Goal: Task Accomplishment & Management: Use online tool/utility

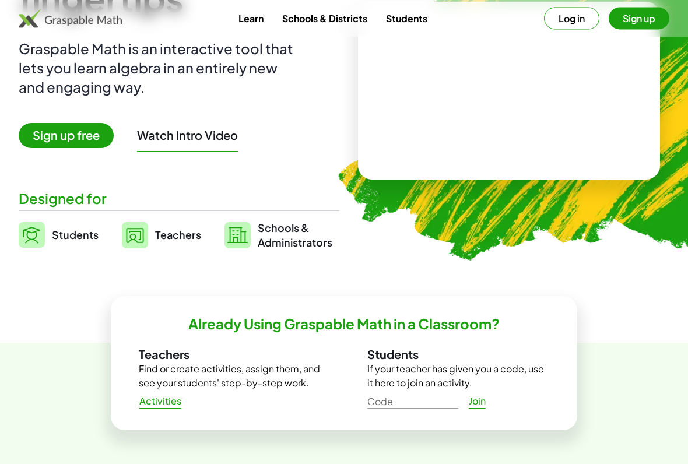
scroll to position [143, 0]
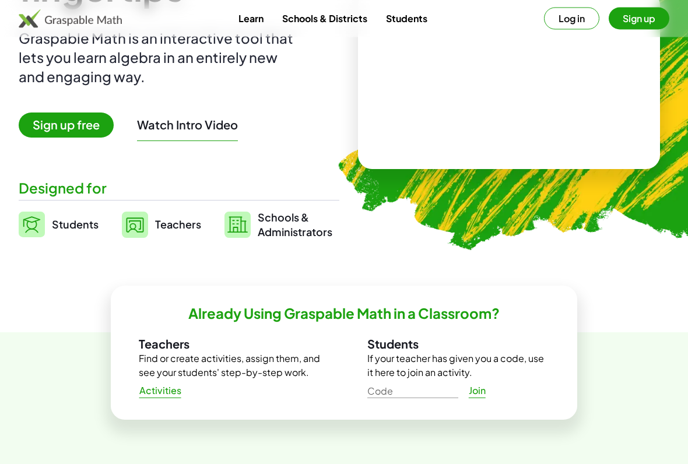
click at [75, 129] on span "Sign up free" at bounding box center [66, 125] width 95 height 25
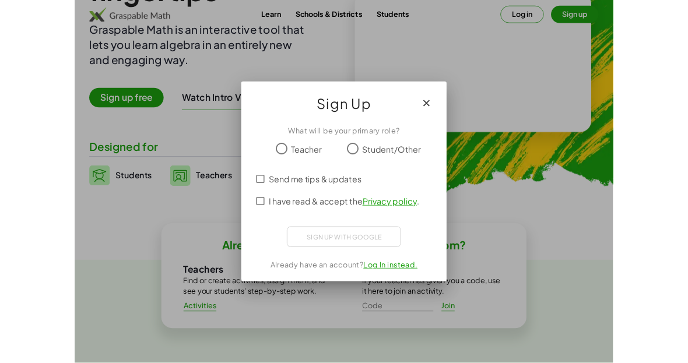
scroll to position [0, 0]
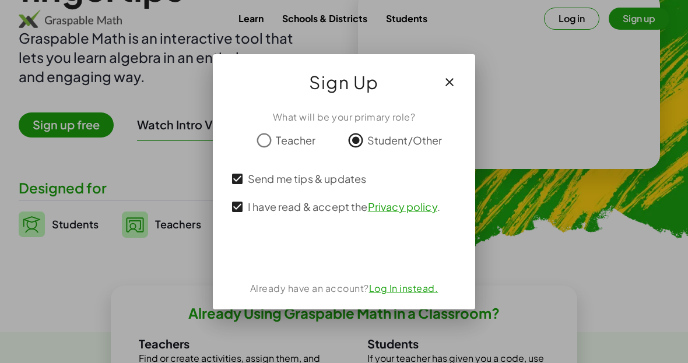
click at [306, 260] on div "ลงชื่อเข้าใช้ด้วย Google เปิดในแท็บใหม่" at bounding box center [344, 251] width 112 height 26
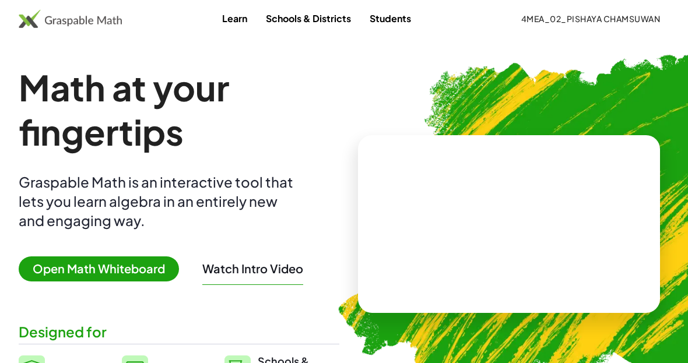
scroll to position [144, 0]
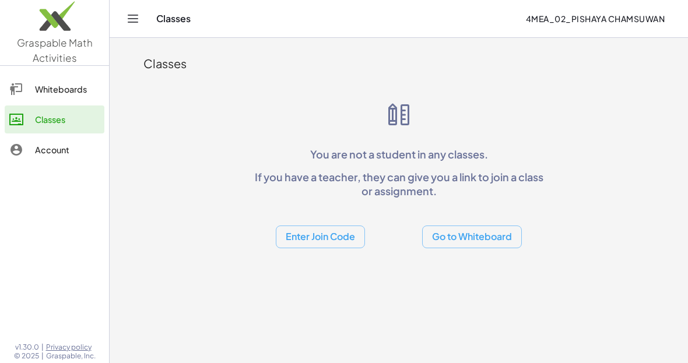
click at [498, 228] on button "Go to Whiteboard" at bounding box center [472, 237] width 100 height 23
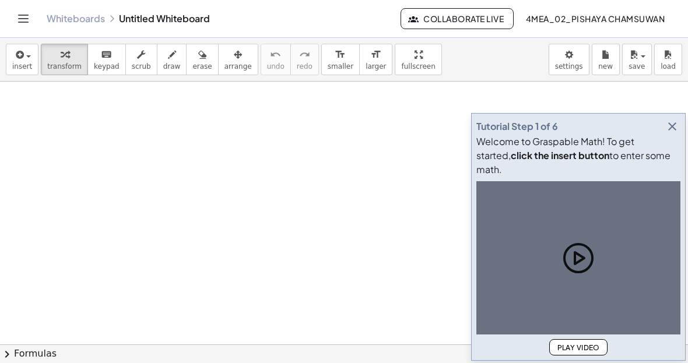
click at [664, 135] on button "button" at bounding box center [672, 126] width 16 height 16
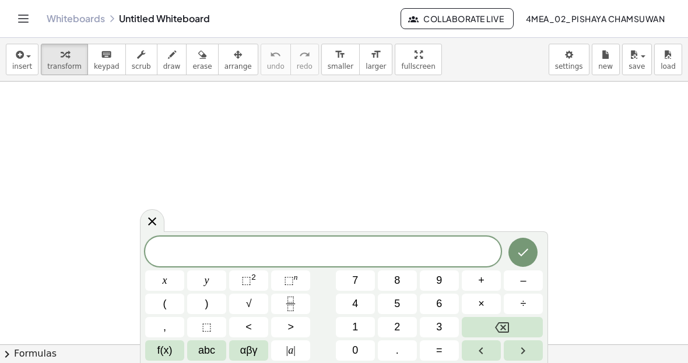
click at [444, 324] on button "3" at bounding box center [439, 327] width 39 height 20
click at [161, 284] on button "x" at bounding box center [164, 280] width 39 height 20
click at [526, 281] on button "–" at bounding box center [523, 280] width 39 height 20
click at [346, 323] on button "1" at bounding box center [355, 327] width 39 height 20
click at [434, 350] on button "=" at bounding box center [439, 350] width 39 height 20
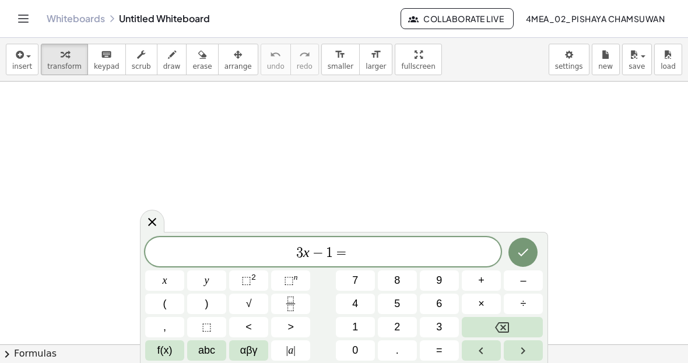
click at [533, 281] on button "–" at bounding box center [523, 280] width 39 height 20
click at [174, 307] on button "(" at bounding box center [164, 304] width 39 height 20
click at [180, 280] on button "x" at bounding box center [164, 280] width 39 height 20
click at [485, 281] on button "+" at bounding box center [481, 280] width 39 height 20
click at [403, 325] on button "2" at bounding box center [397, 327] width 39 height 20
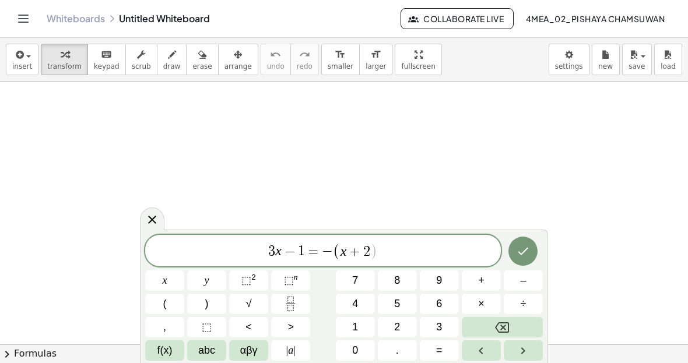
click at [211, 308] on button ")" at bounding box center [206, 304] width 39 height 20
click at [527, 245] on icon "Done" at bounding box center [523, 251] width 14 height 14
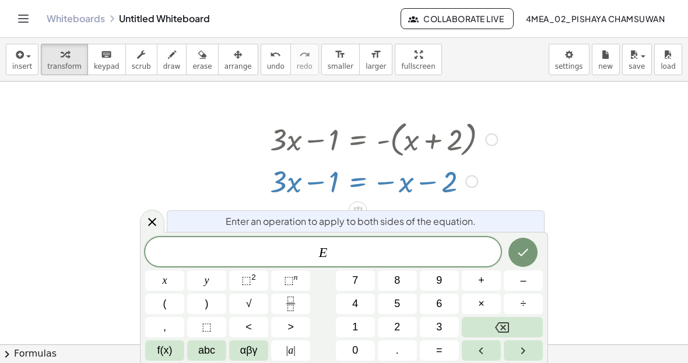
scroll to position [50, 0]
click at [146, 222] on icon at bounding box center [152, 222] width 14 height 14
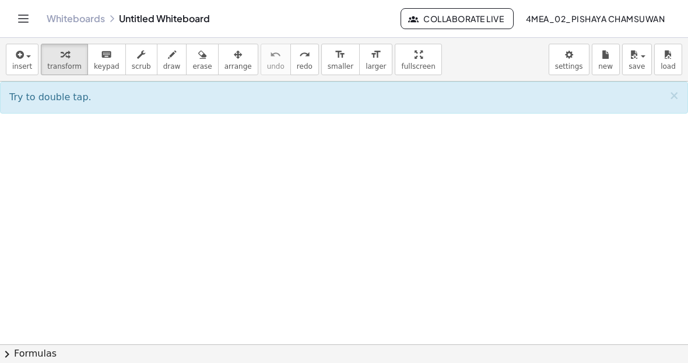
scroll to position [126, 0]
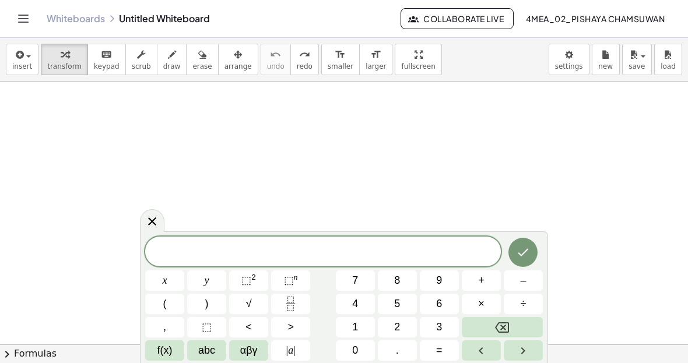
click at [164, 276] on span "x" at bounding box center [165, 281] width 5 height 16
click at [484, 277] on span "+" at bounding box center [481, 281] width 6 height 16
click at [362, 328] on button "1" at bounding box center [355, 327] width 39 height 20
click at [437, 350] on span "=" at bounding box center [439, 351] width 6 height 16
click at [399, 328] on span "2" at bounding box center [397, 327] width 6 height 16
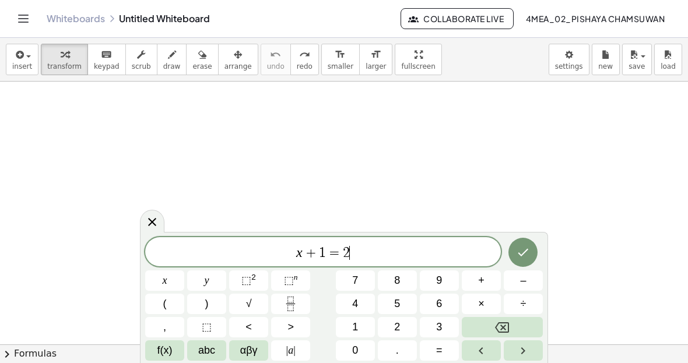
click at [519, 287] on button "–" at bounding box center [523, 280] width 39 height 20
click at [168, 286] on button "x" at bounding box center [164, 280] width 39 height 20
click at [520, 249] on icon "Done" at bounding box center [523, 252] width 14 height 14
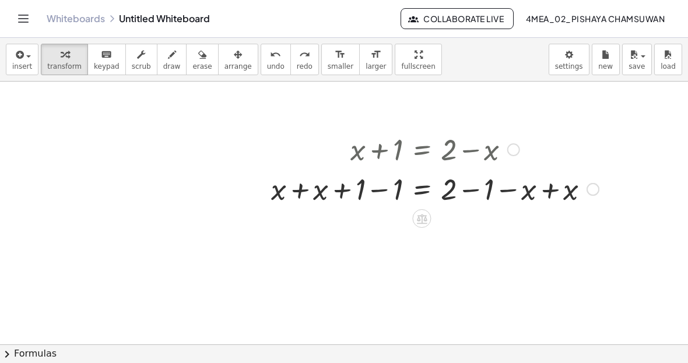
scroll to position [139, 0]
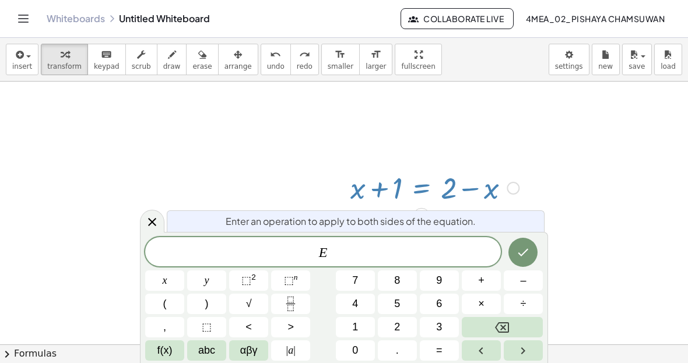
click at [164, 219] on div at bounding box center [152, 221] width 24 height 23
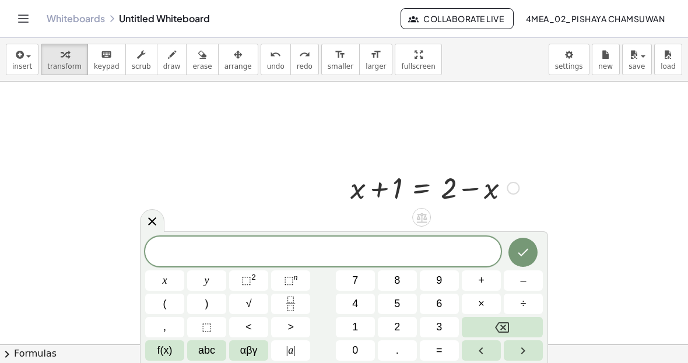
click at [148, 216] on icon at bounding box center [152, 221] width 14 height 14
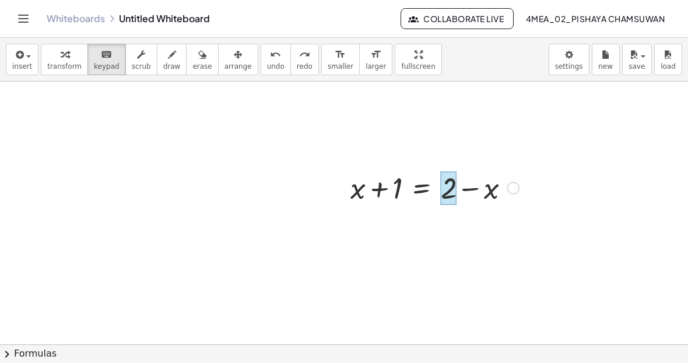
click at [443, 195] on div at bounding box center [449, 188] width 16 height 34
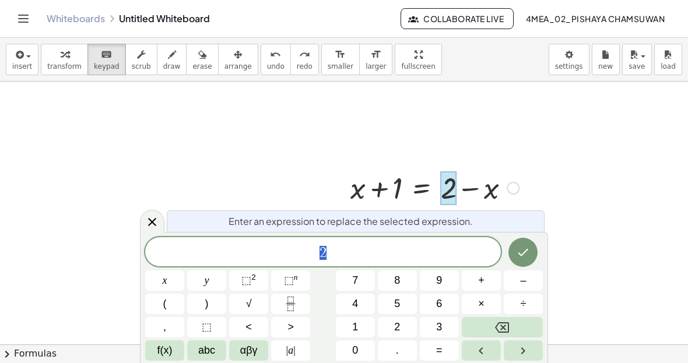
click at [519, 286] on button "–" at bounding box center [523, 280] width 39 height 20
click at [400, 327] on span "2" at bounding box center [397, 327] width 6 height 16
click at [520, 251] on icon "Done" at bounding box center [523, 252] width 14 height 14
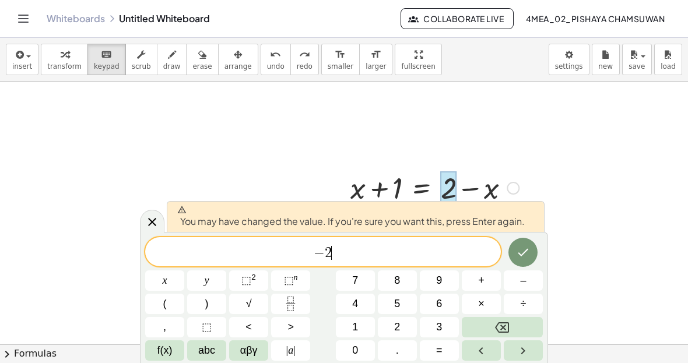
click at [520, 249] on icon "Done" at bounding box center [523, 252] width 14 height 14
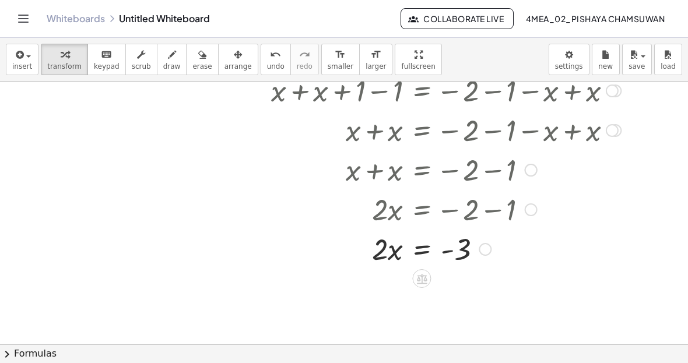
scroll to position [319, 0]
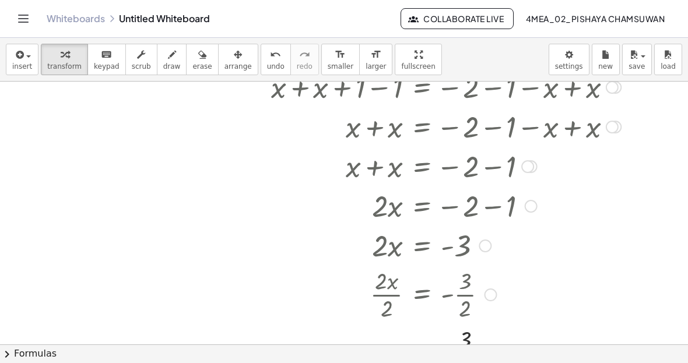
click at [463, 249] on div at bounding box center [444, 245] width 354 height 40
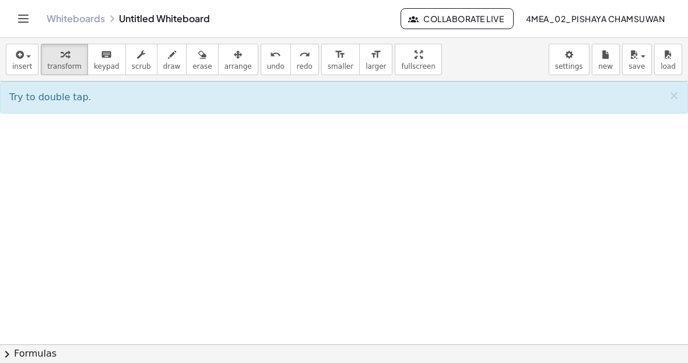
scroll to position [234, 0]
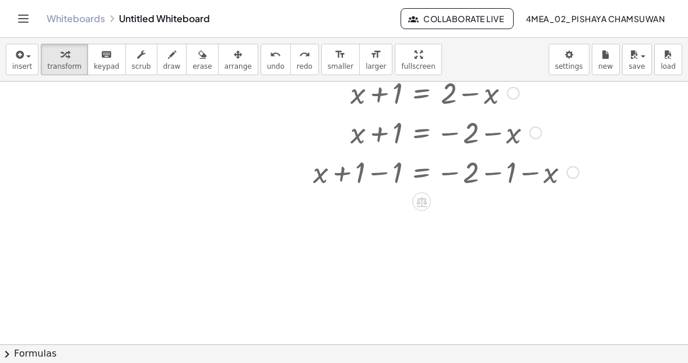
click at [247, 57] on button "arrange" at bounding box center [238, 59] width 40 height 31
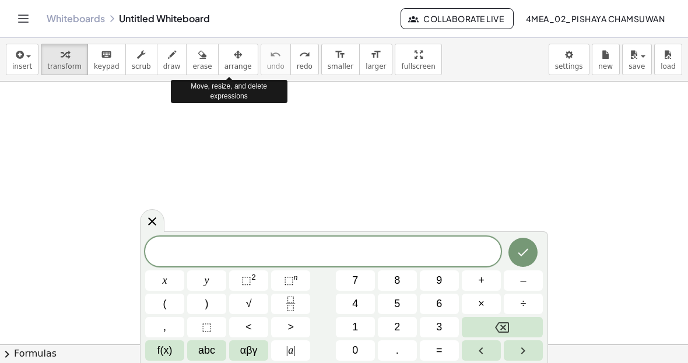
click at [353, 323] on span "1" at bounding box center [355, 327] width 6 height 16
click at [518, 279] on button "–" at bounding box center [523, 280] width 39 height 20
click at [164, 283] on span "x" at bounding box center [165, 281] width 5 height 16
click at [428, 352] on button "=" at bounding box center [439, 350] width 39 height 20
click at [390, 319] on button "2" at bounding box center [397, 327] width 39 height 20
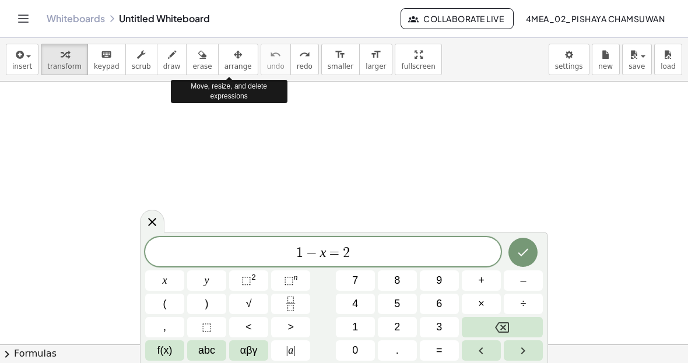
click at [169, 274] on button "x" at bounding box center [164, 280] width 39 height 20
click at [516, 278] on button "–" at bounding box center [523, 280] width 39 height 20
click at [489, 321] on button "Backspace" at bounding box center [502, 327] width 81 height 20
click at [479, 281] on span "+" at bounding box center [481, 281] width 6 height 16
click at [397, 298] on span "5" at bounding box center [397, 304] width 6 height 16
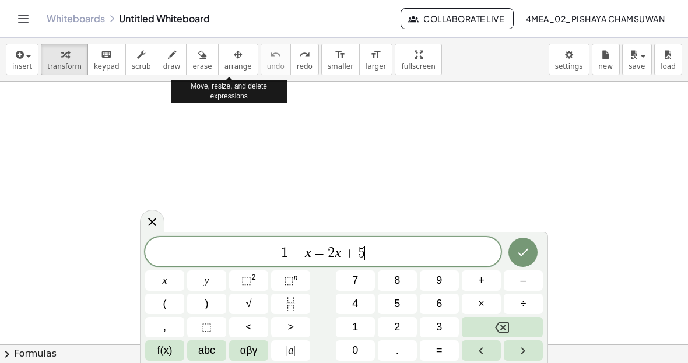
click at [518, 252] on icon "Done" at bounding box center [523, 252] width 14 height 14
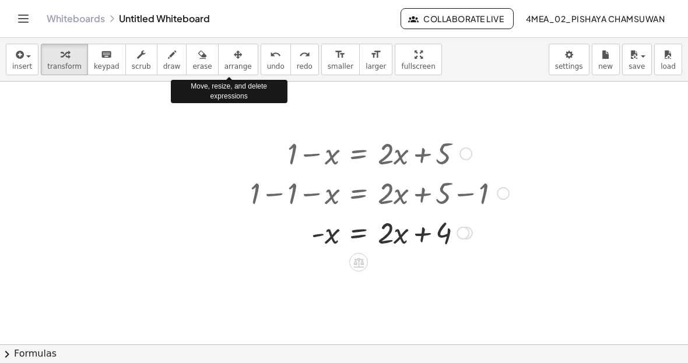
scroll to position [287, 0]
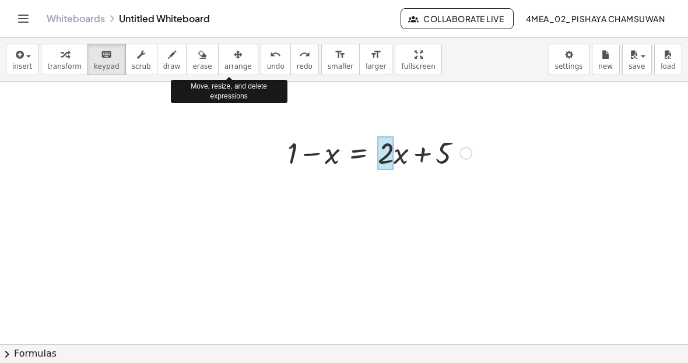
click at [388, 146] on div at bounding box center [386, 153] width 16 height 34
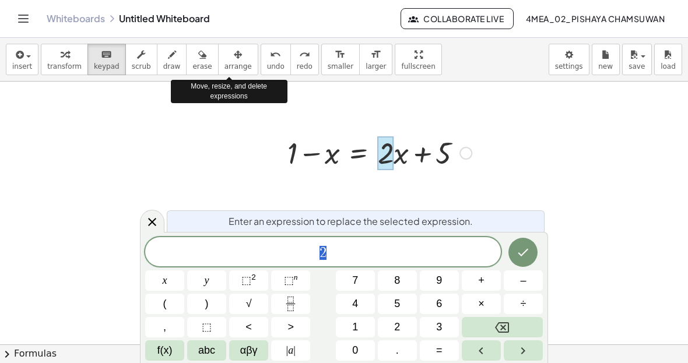
click at [512, 282] on button "–" at bounding box center [523, 280] width 39 height 20
click at [393, 325] on button "2" at bounding box center [397, 327] width 39 height 20
click at [520, 254] on icon "Done" at bounding box center [523, 253] width 10 height 8
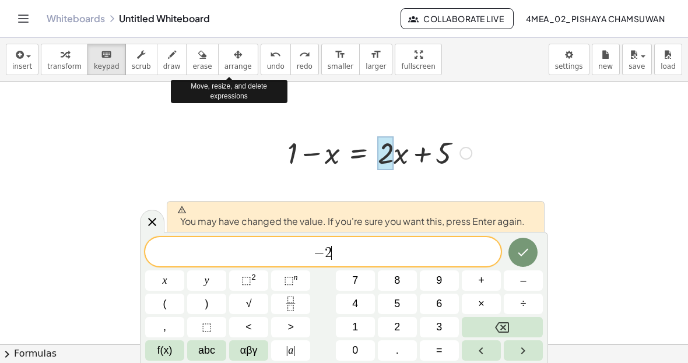
click at [519, 241] on button "Done" at bounding box center [522, 252] width 29 height 29
